Goal: Task Accomplishment & Management: Manage account settings

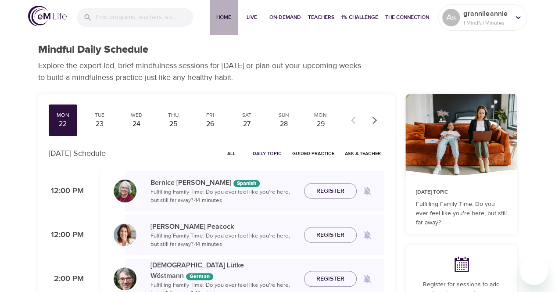
click at [229, 12] on button "Home" at bounding box center [224, 17] width 28 height 35
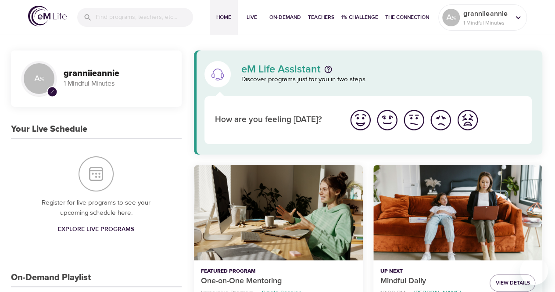
click at [356, 121] on img "I'm feeling great" at bounding box center [360, 120] width 24 height 24
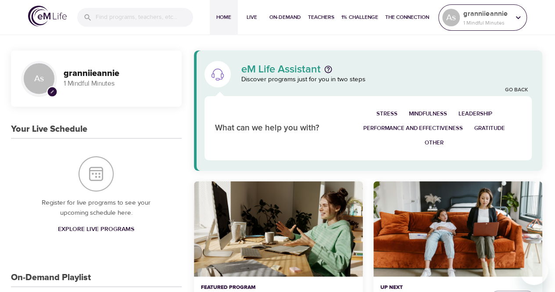
click at [449, 20] on p "1 Mindful Minutes" at bounding box center [486, 23] width 47 height 8
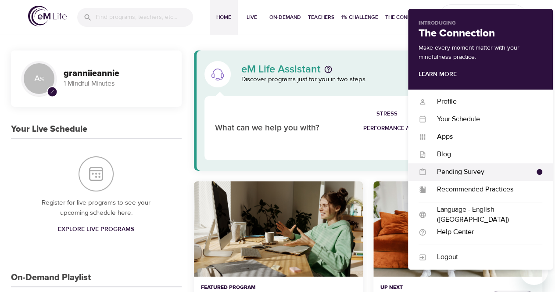
click at [449, 170] on div "Pending Survey" at bounding box center [482, 172] width 110 height 10
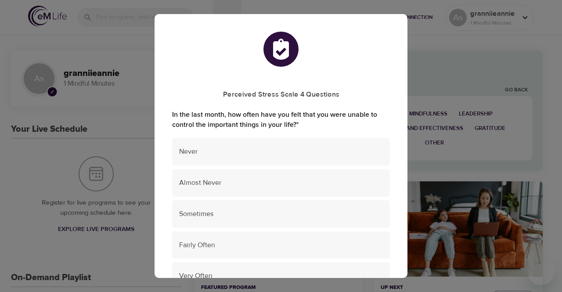
click at [449, 170] on div "Perceived Stress Scale 4 Questions In the last month, how often have you felt t…" at bounding box center [281, 146] width 562 height 292
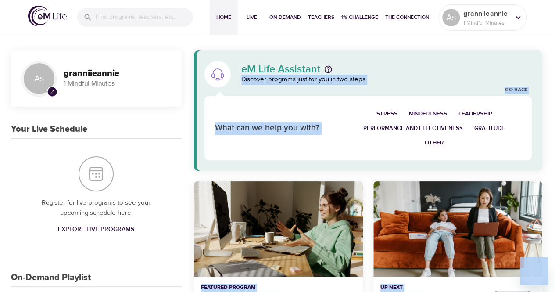
drag, startPoint x: 472, startPoint y: 170, endPoint x: 387, endPoint y: 50, distance: 147.6
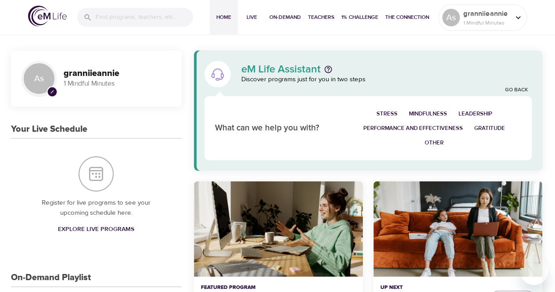
click at [190, 35] on div "Home Live On-Demand Teachers 1% Challenge The Connection As granniieannie 1 Min…" at bounding box center [277, 17] width 555 height 35
click at [156, 21] on input "search" at bounding box center [144, 17] width 97 height 19
type input "annefromhudson"
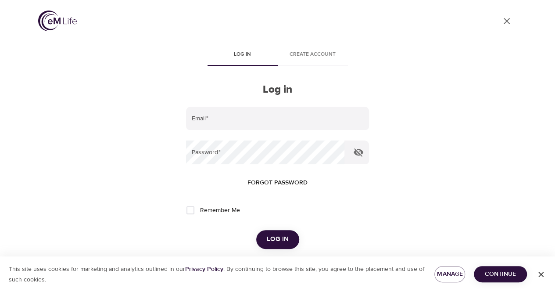
type input "[EMAIL_ADDRESS][DOMAIN_NAME]"
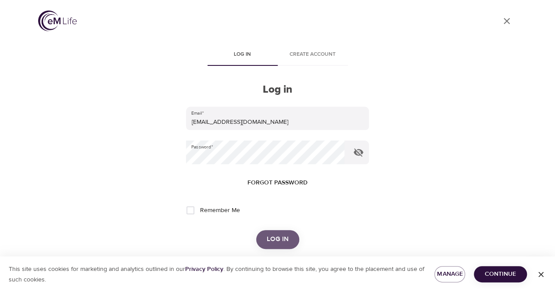
click at [292, 233] on button "Log in" at bounding box center [277, 239] width 43 height 18
